Goal: Navigation & Orientation: Find specific page/section

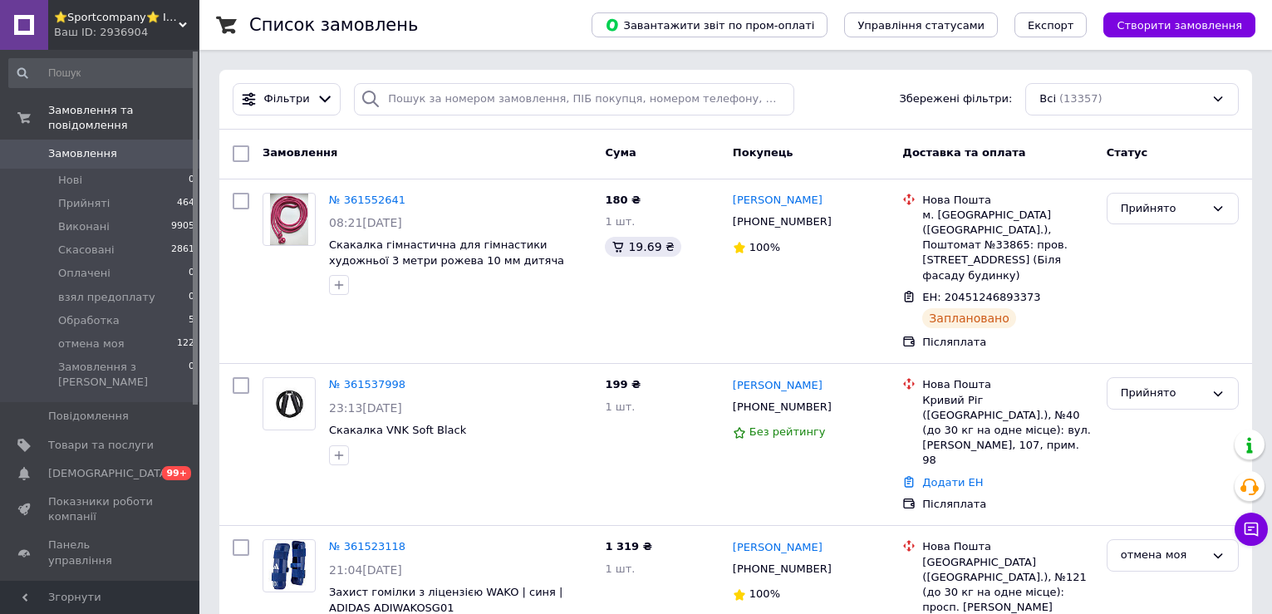
click at [69, 146] on span "Замовлення" at bounding box center [82, 153] width 69 height 15
click at [97, 438] on span "Товари та послуги" at bounding box center [100, 445] width 105 height 15
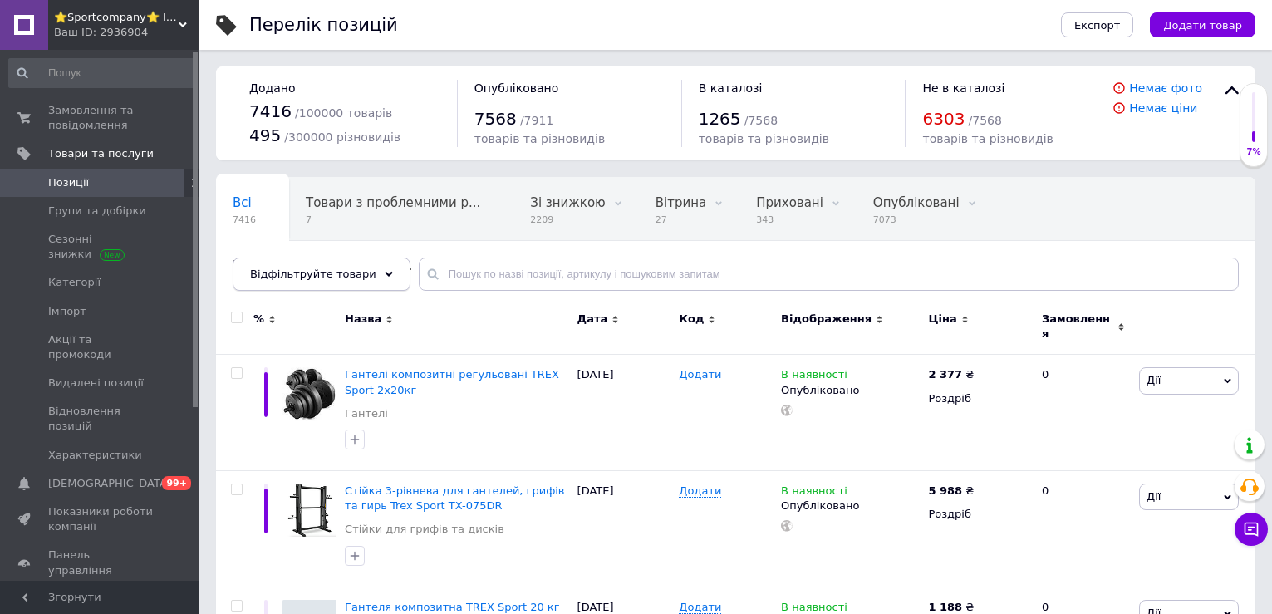
click at [385, 275] on icon at bounding box center [389, 274] width 8 height 8
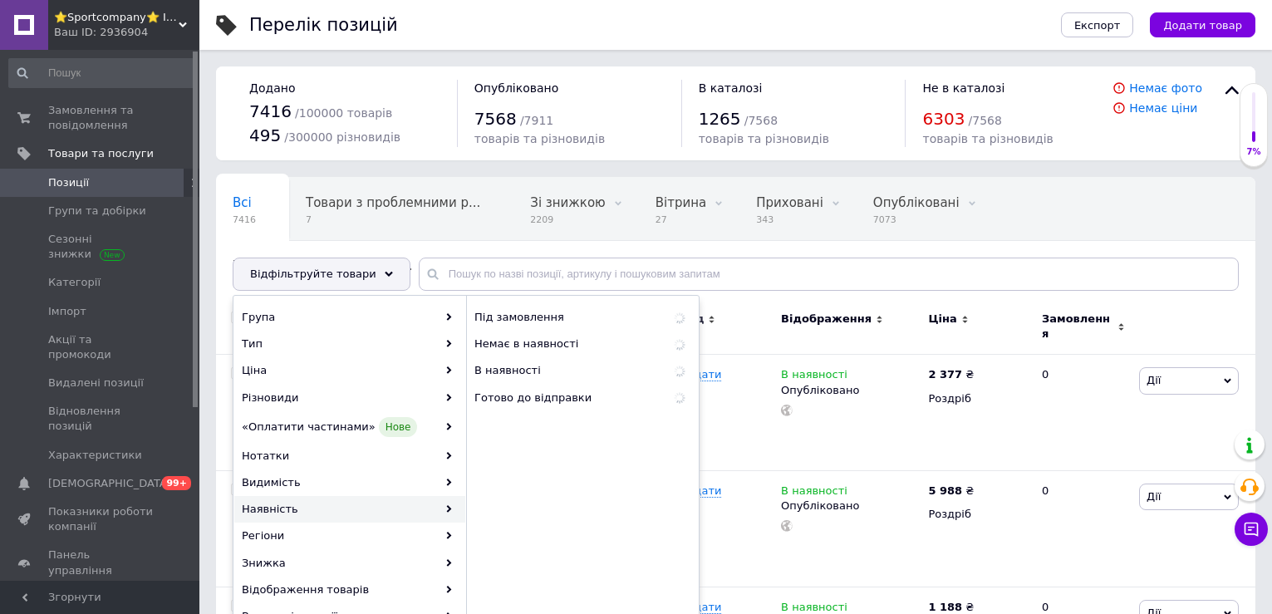
scroll to position [166, 0]
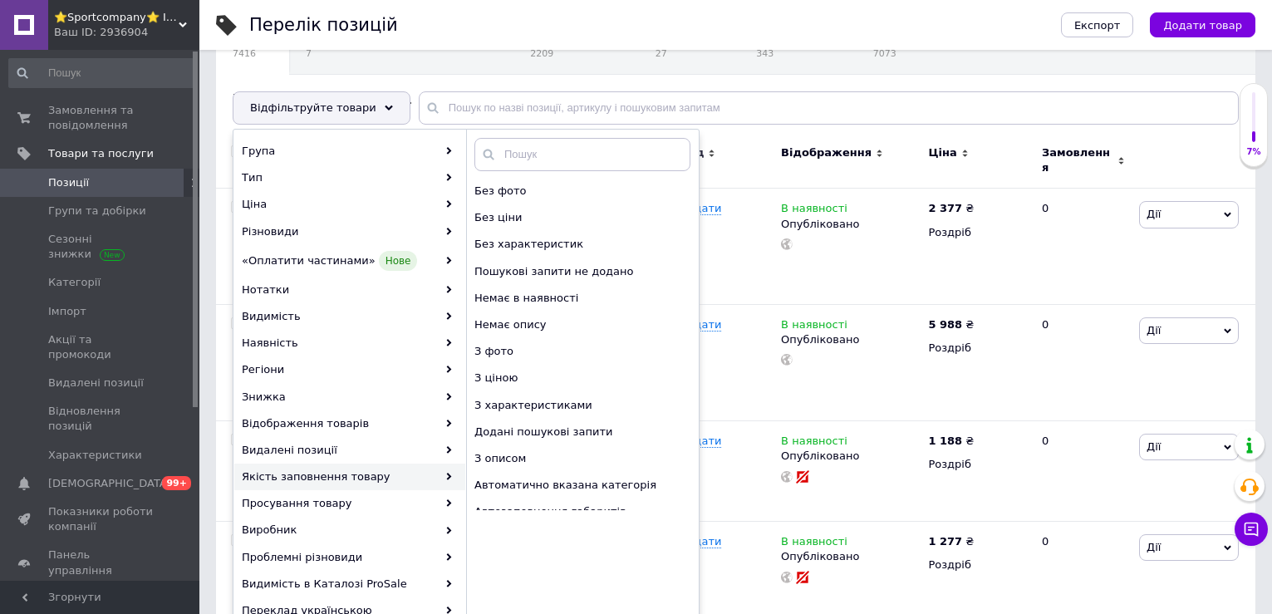
click at [767, 84] on div "Всі 7416 Товари з проблемними р... 7 Зі знижкою 2209 Видалити Редагувати Вітрин…" at bounding box center [735, 75] width 1039 height 137
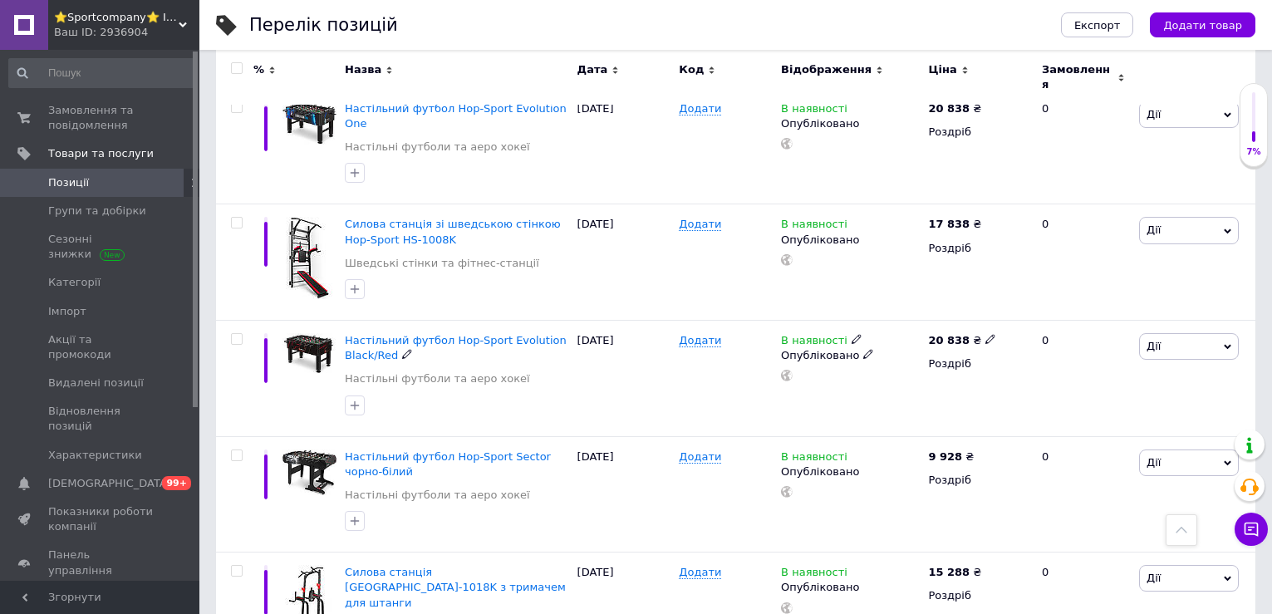
scroll to position [3322, 0]
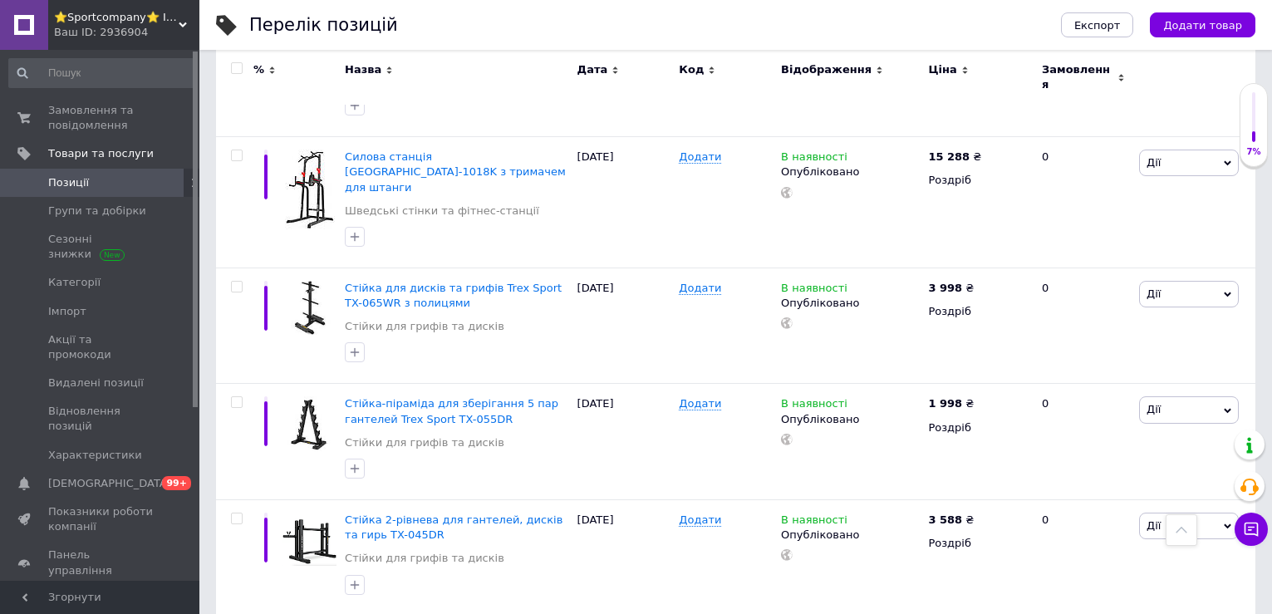
click at [1186, 524] on icon at bounding box center [1181, 530] width 12 height 12
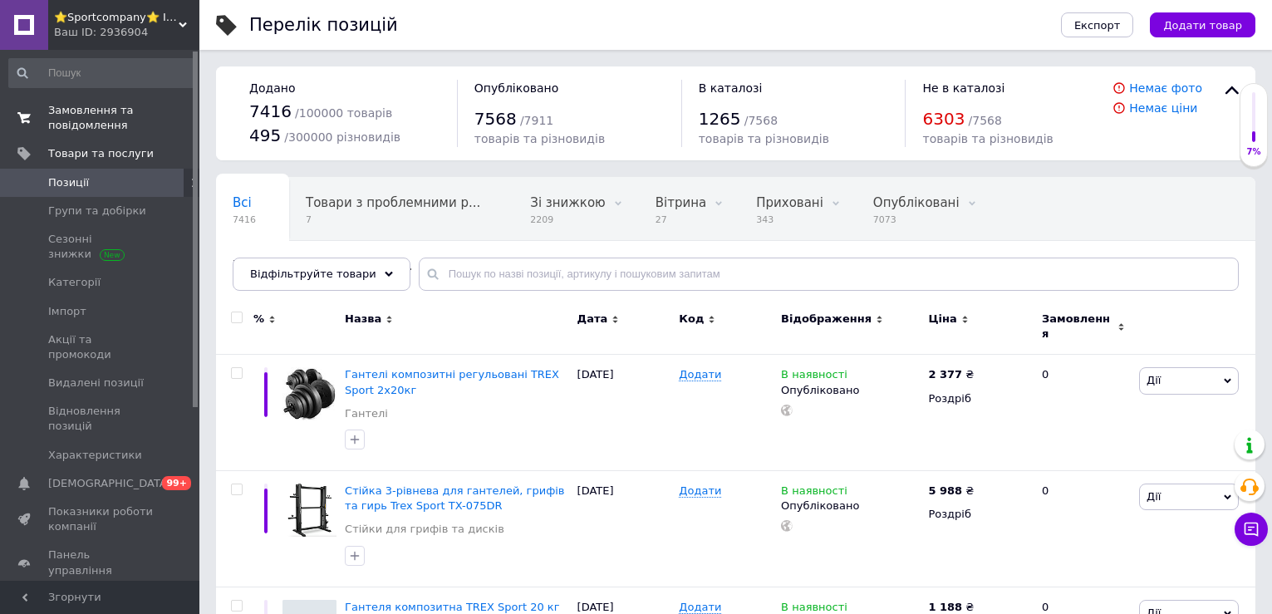
click at [119, 128] on span "Замовлення та повідомлення" at bounding box center [100, 118] width 105 height 30
